Goal: Information Seeking & Learning: Learn about a topic

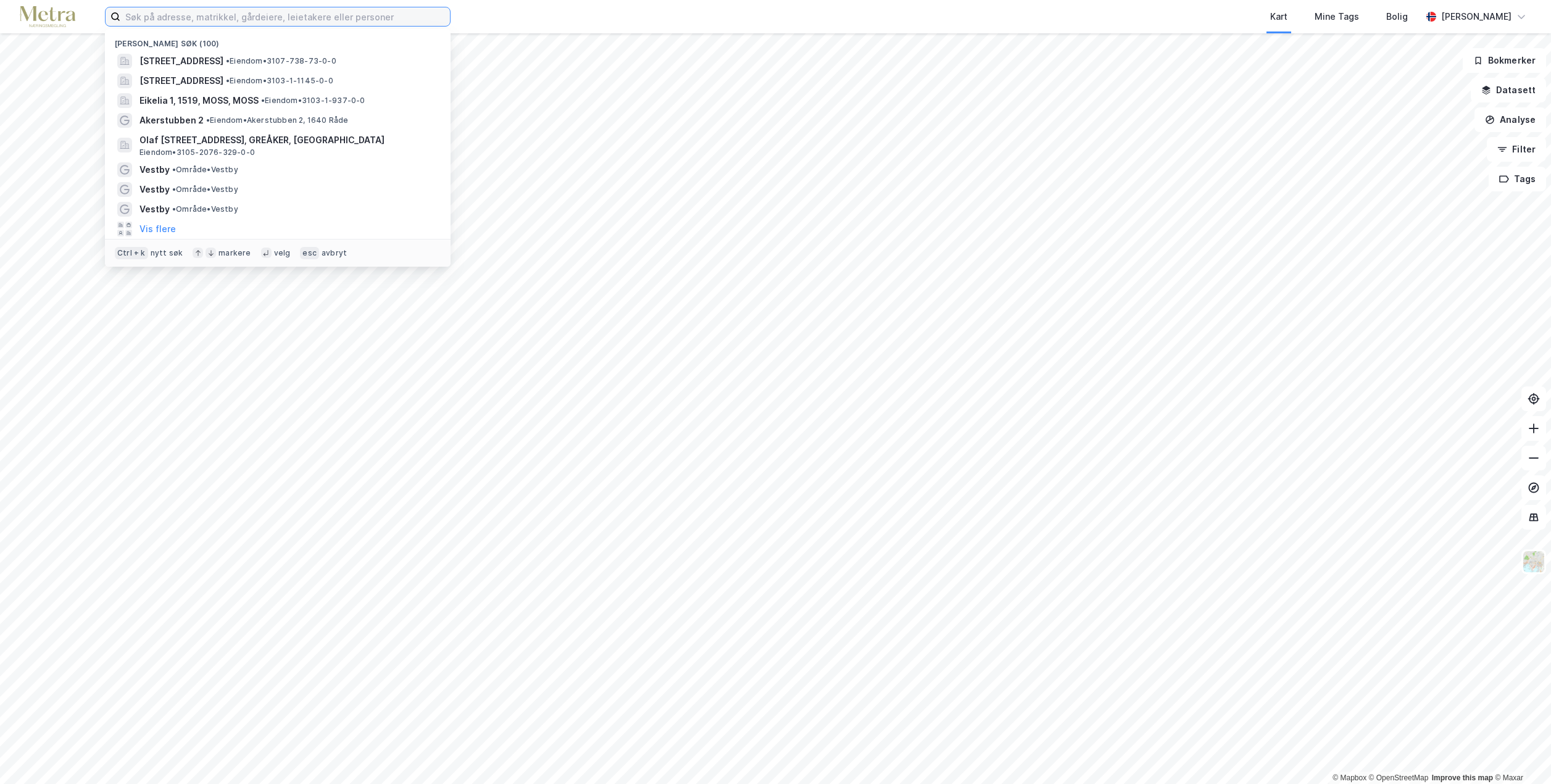
click at [360, 21] on input at bounding box center [286, 17] width 330 height 19
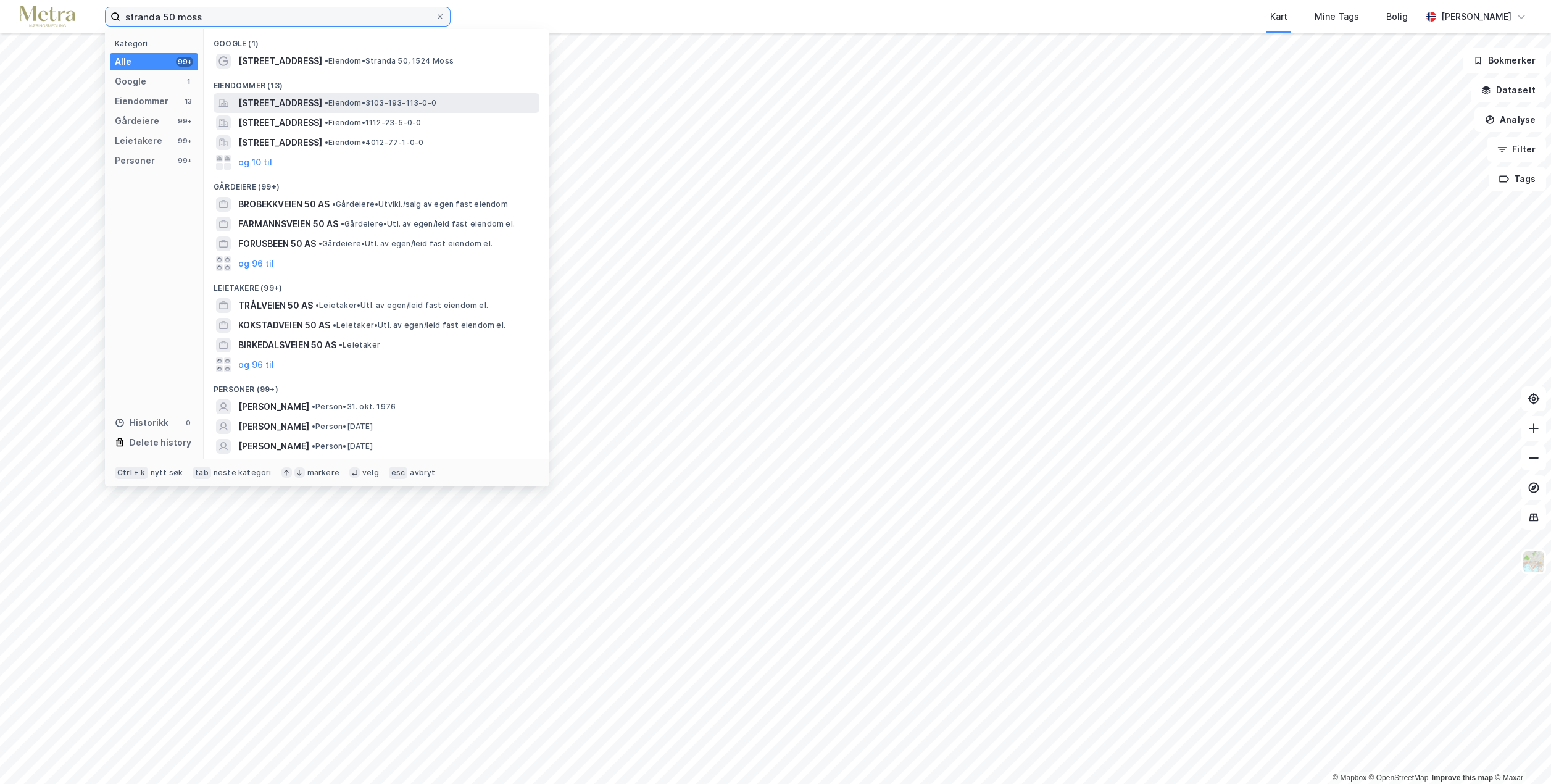
type input "stranda 50 moss"
click at [322, 100] on span "[STREET_ADDRESS]" at bounding box center [281, 103] width 84 height 14
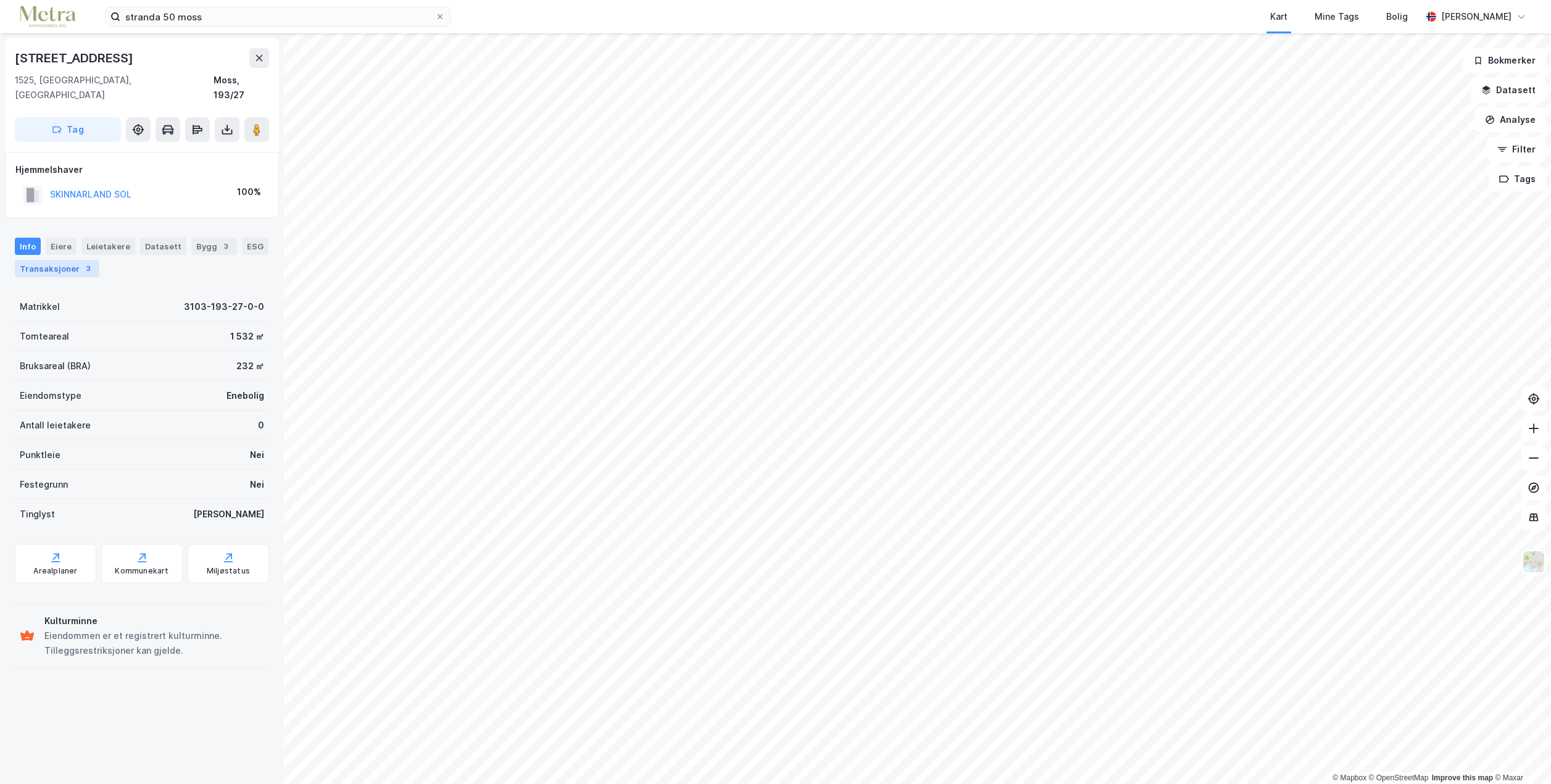
click at [82, 262] on div "3" at bounding box center [88, 268] width 12 height 12
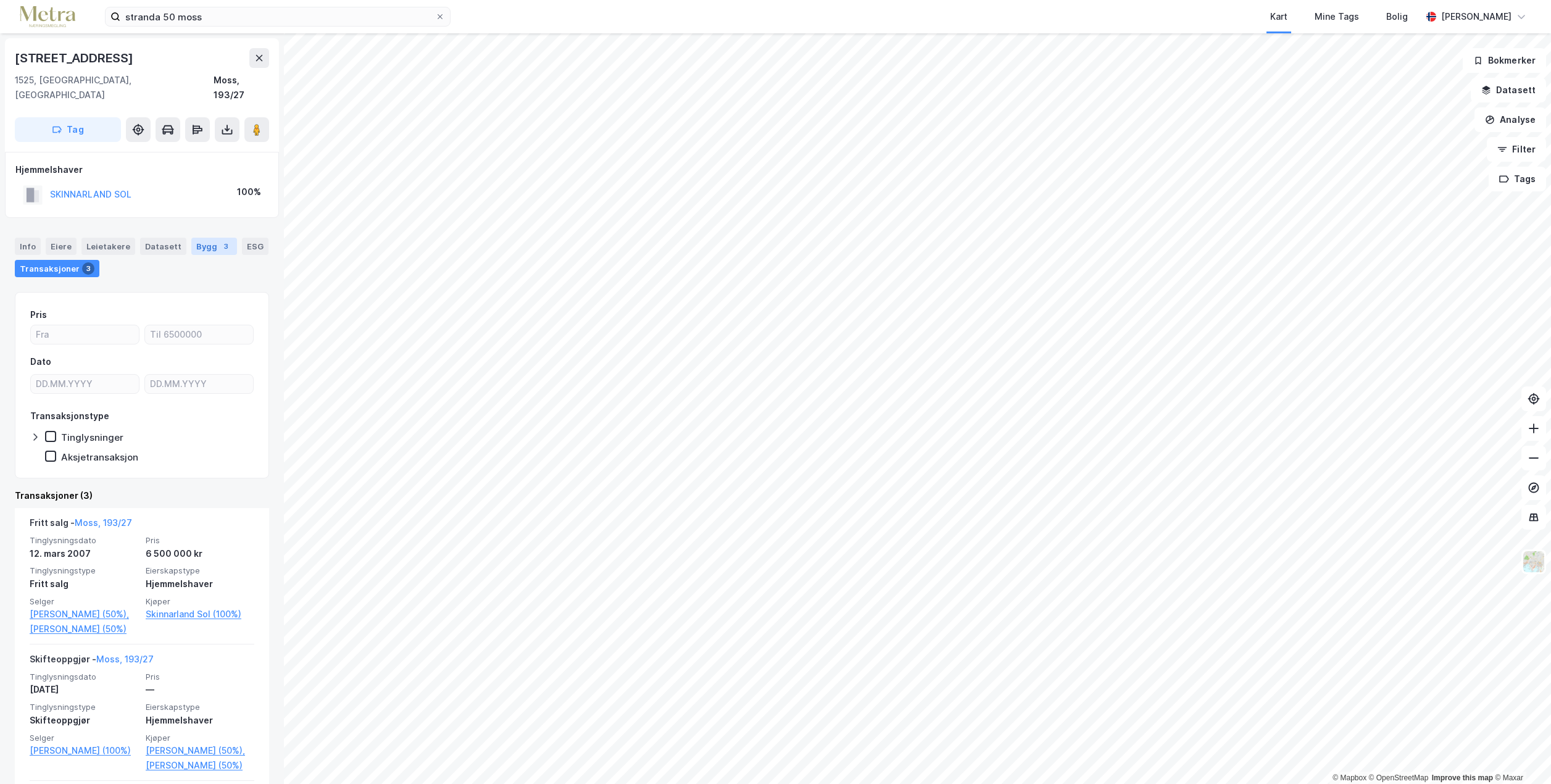
click at [207, 238] on div "Bygg 3" at bounding box center [214, 246] width 46 height 17
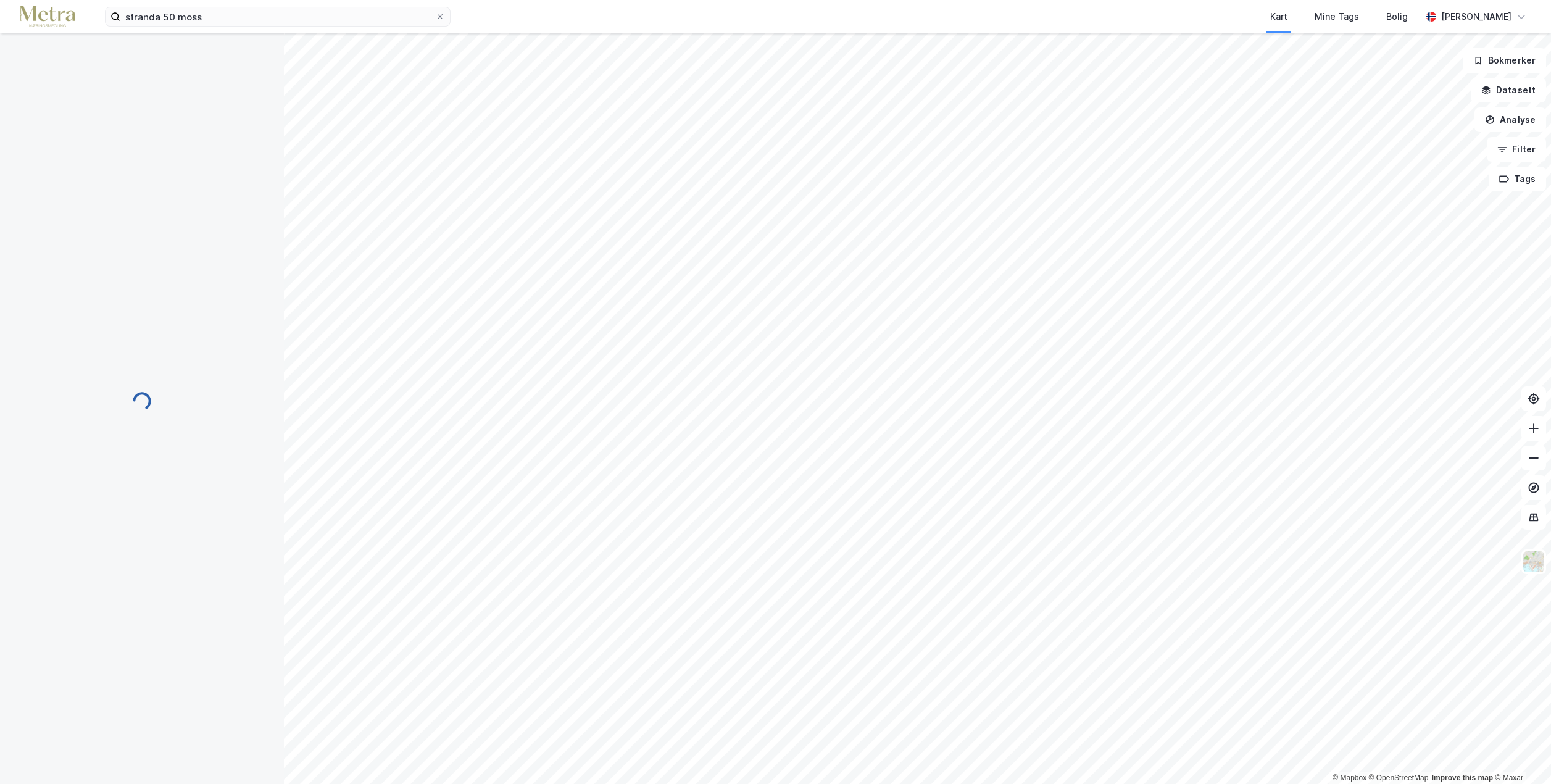
scroll to position [3, 0]
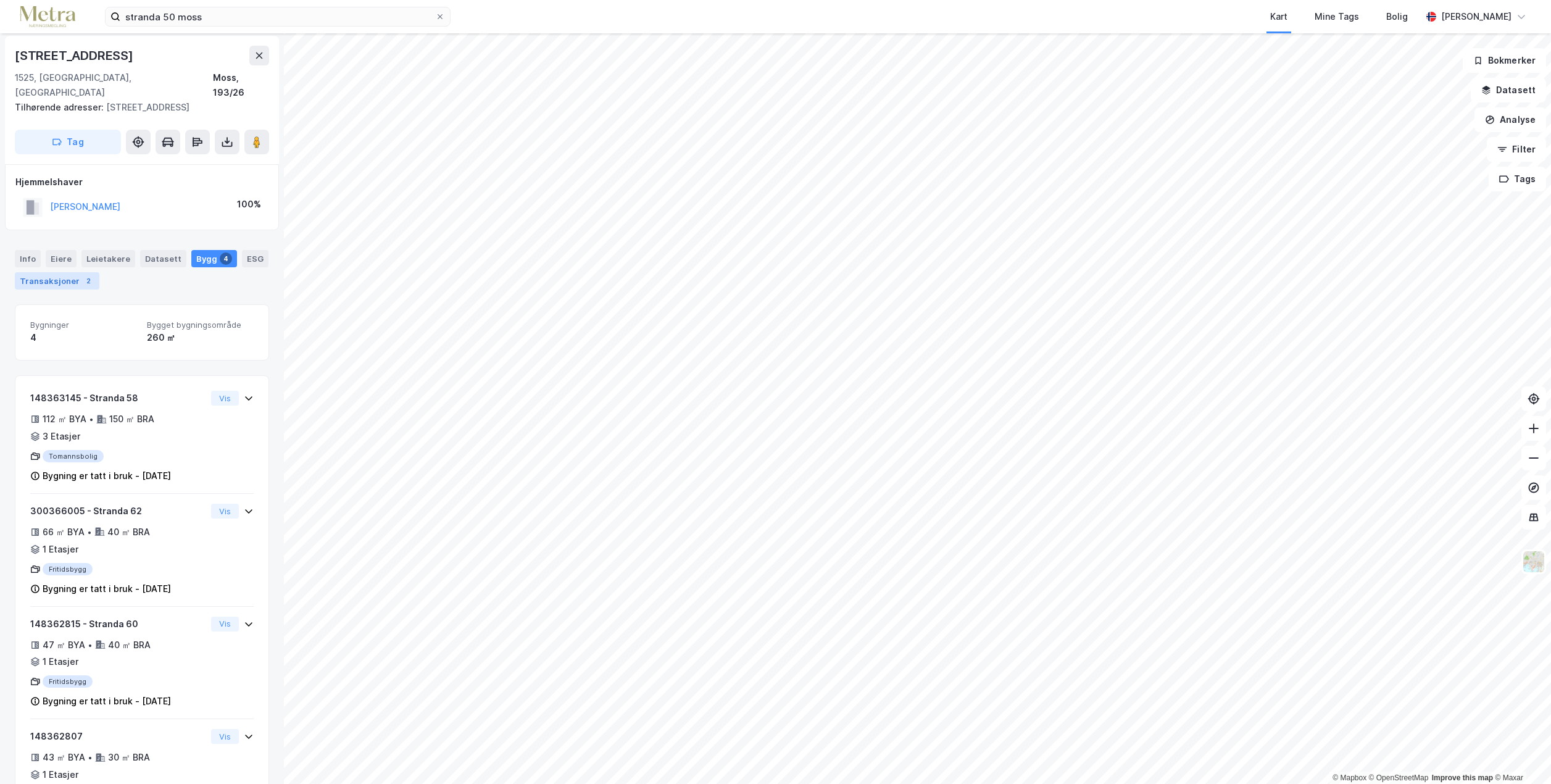
click at [82, 274] on div "2" at bounding box center [88, 281] width 12 height 12
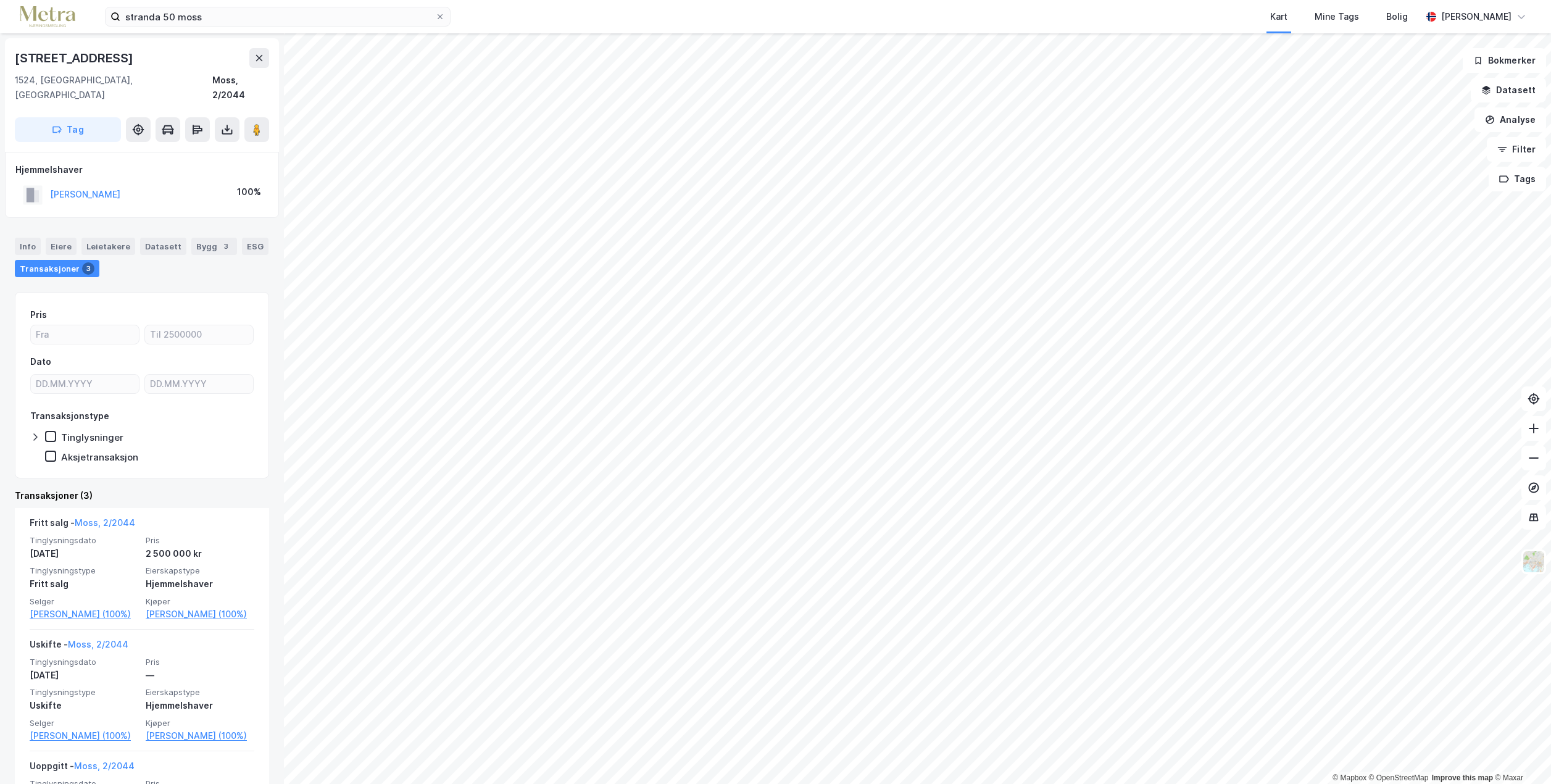
click at [1052, 16] on div "stranda 50 moss Kart Mine Tags Bolig [PERSON_NAME] © Mapbox © OpenStreetMap Imp…" at bounding box center [775, 392] width 1551 height 784
click at [1016, 0] on html "stranda 50 moss Kart Mine Tags Bolig [PERSON_NAME] © Mapbox © OpenStreetMap Imp…" at bounding box center [775, 392] width 1551 height 784
